Goal: Information Seeking & Learning: Learn about a topic

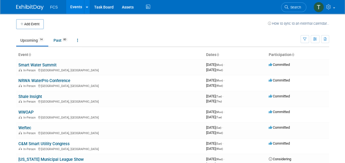
click at [39, 64] on link "Smart Water Summit" at bounding box center [37, 65] width 38 height 5
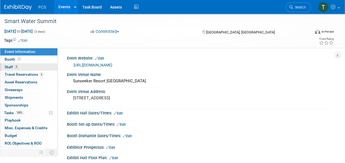
click at [6, 65] on span "Staff 3" at bounding box center [12, 67] width 14 height 4
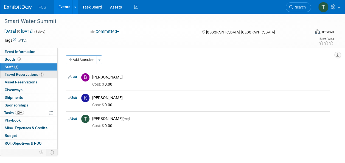
click at [20, 73] on span "Travel Reservations 6" at bounding box center [24, 74] width 39 height 4
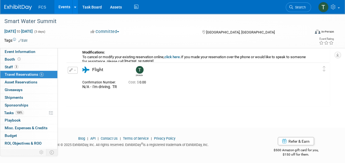
scroll to position [429, 0]
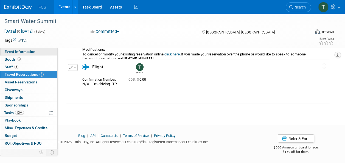
click at [24, 50] on span "Event Information" at bounding box center [20, 51] width 31 height 4
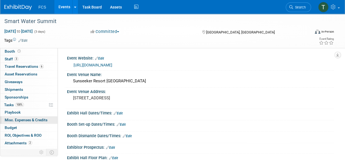
scroll to position [12, 0]
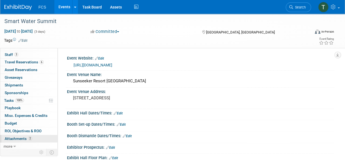
click at [19, 137] on span "Attachments 2" at bounding box center [18, 138] width 27 height 4
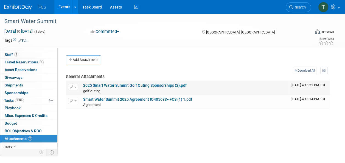
click at [123, 84] on link "2025 Smart Water Summit Golf Outing Sponsorships (2).pdf" at bounding box center [134, 85] width 103 height 4
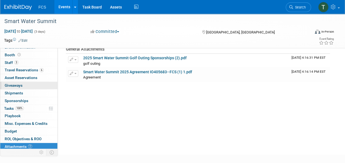
scroll to position [0, 0]
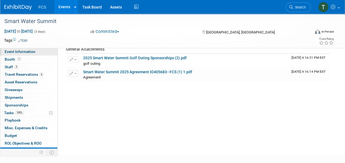
click at [26, 52] on span "Event Information" at bounding box center [20, 51] width 31 height 4
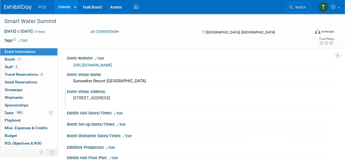
scroll to position [81, 0]
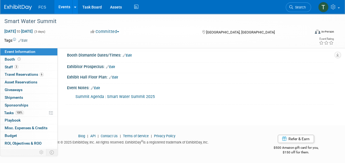
click at [124, 95] on link "Summit Agenda : Smart Water Summit 2025" at bounding box center [114, 96] width 79 height 5
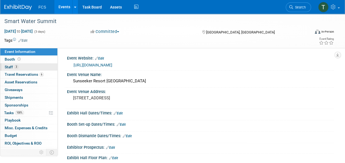
click at [8, 66] on span "Staff 3" at bounding box center [12, 67] width 14 height 4
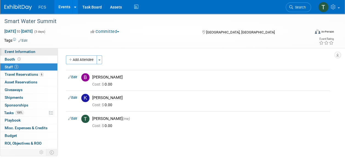
click at [20, 52] on span "Event Information" at bounding box center [20, 51] width 31 height 4
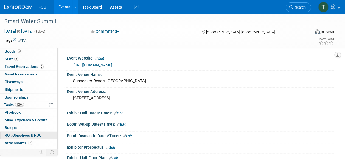
scroll to position [12, 0]
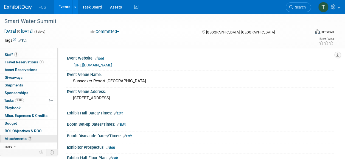
click at [19, 136] on span "Attachments 2" at bounding box center [18, 138] width 27 height 4
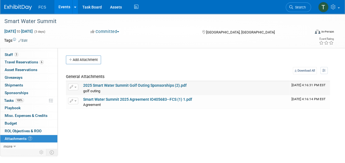
click at [131, 84] on link "2025 Smart Water Summit Golf Outing Sponsorships (2).pdf" at bounding box center [134, 85] width 103 height 4
click at [148, 86] on link "2025 Smart Water Summit Golf Outing Sponsorships (2).pdf" at bounding box center [134, 85] width 103 height 4
